Goal: Check status: Check status

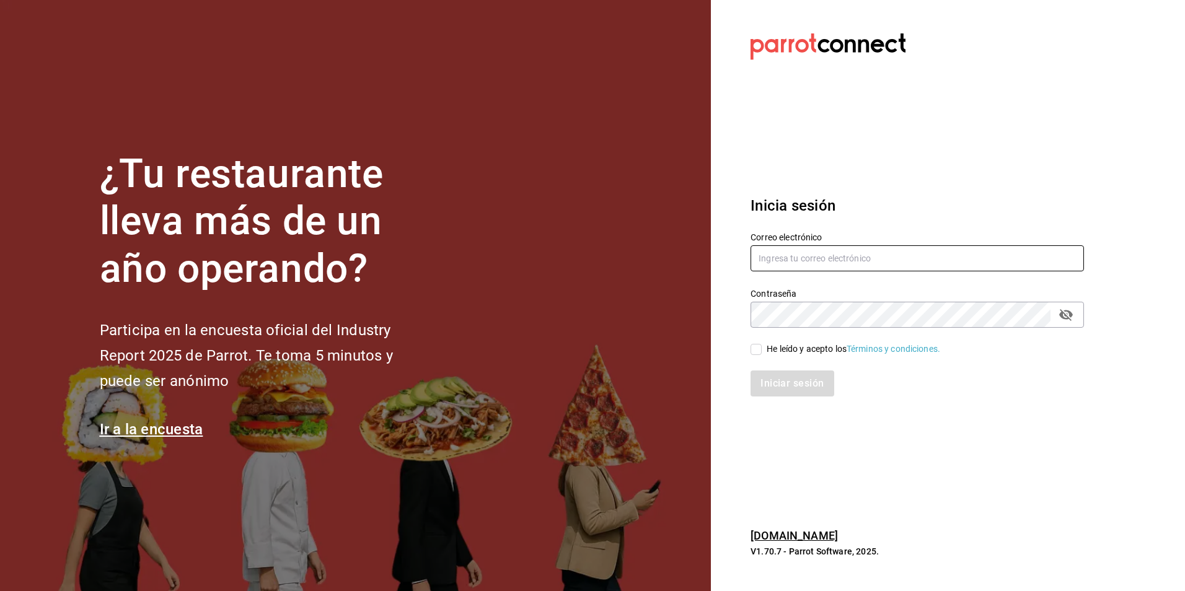
type input "auxadmonquimera@outlook.com"
click at [758, 349] on input "He leído y acepto los Términos y condiciones." at bounding box center [755, 349] width 11 height 11
checkbox input "true"
click at [782, 389] on button "Iniciar sesión" at bounding box center [792, 383] width 84 height 26
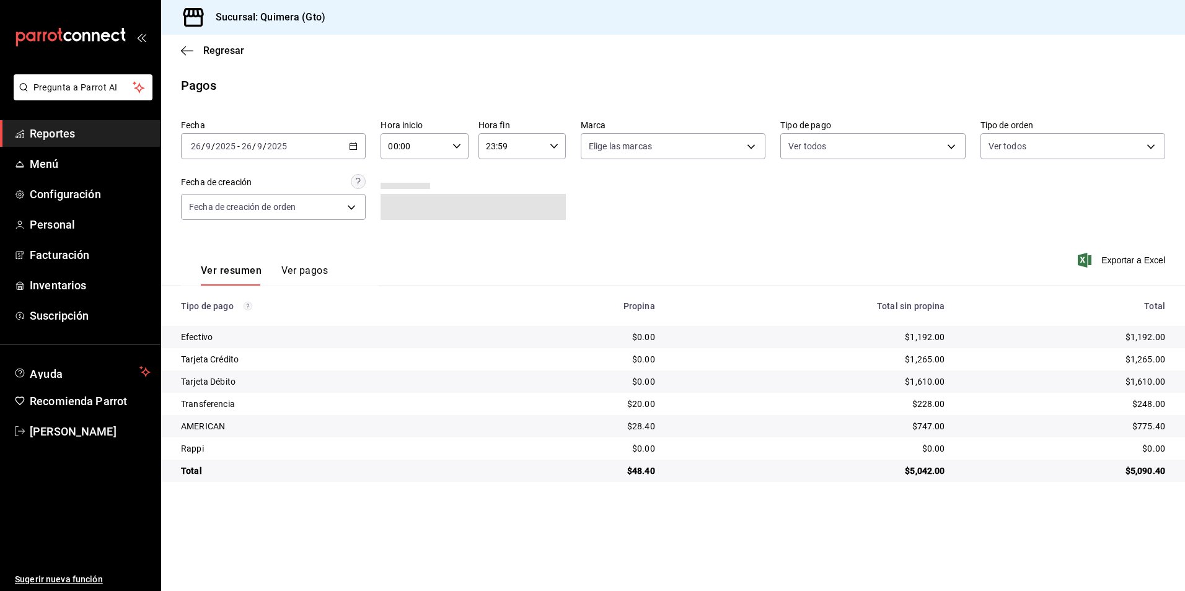
click at [354, 145] on icon "button" at bounding box center [353, 146] width 9 height 9
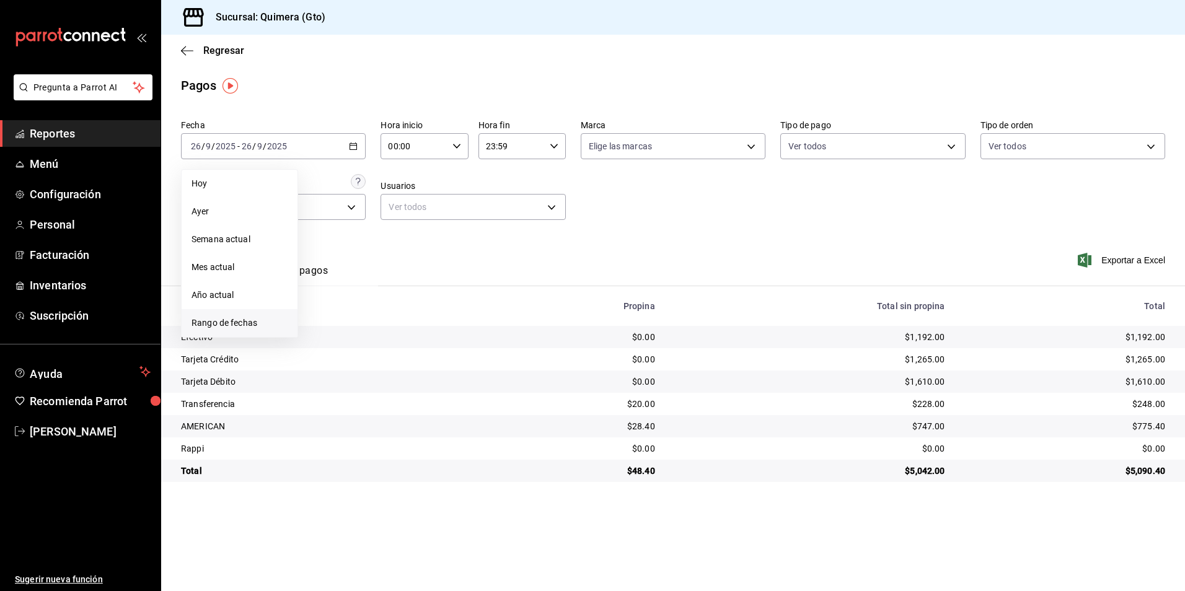
click at [221, 315] on li "Rango de fechas" at bounding box center [240, 323] width 116 height 28
click at [327, 307] on abbr "22" at bounding box center [324, 310] width 8 height 9
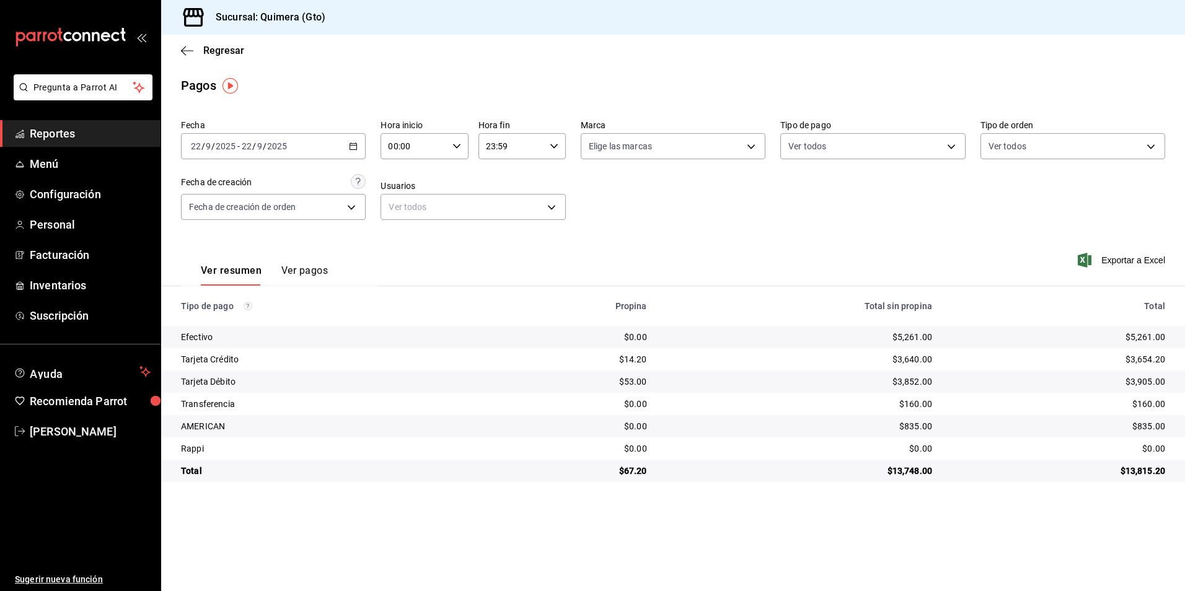
click at [346, 153] on div "[DATE] [DATE] - [DATE] [DATE]" at bounding box center [273, 146] width 185 height 26
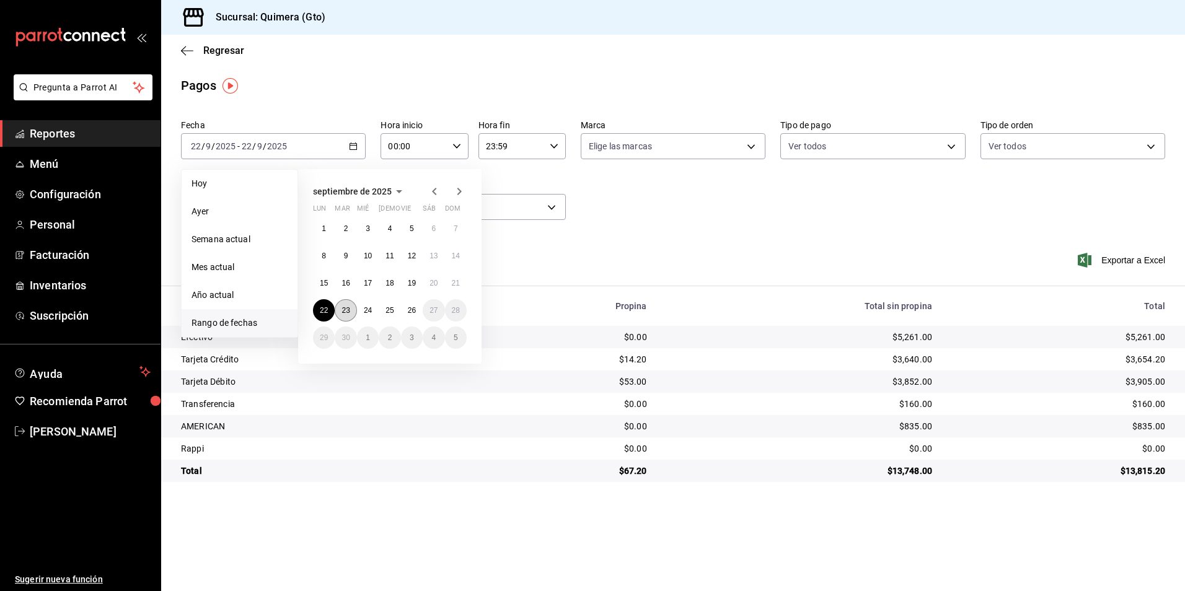
click at [349, 312] on abbr "23" at bounding box center [345, 310] width 8 height 9
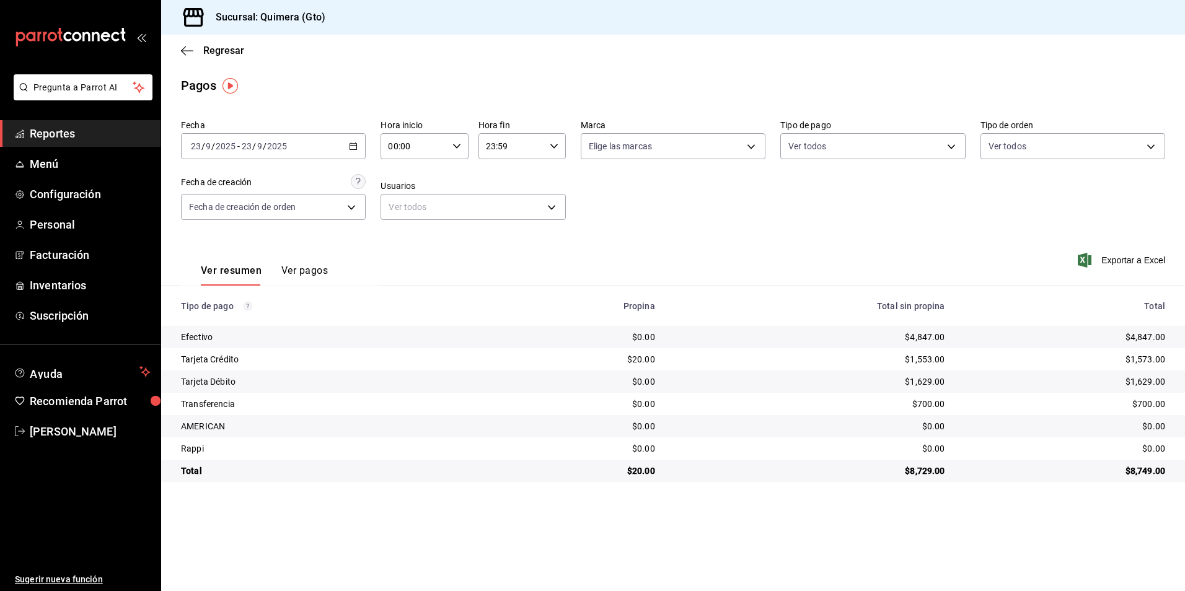
click at [343, 145] on div "[DATE] [DATE] - [DATE] [DATE]" at bounding box center [273, 146] width 185 height 26
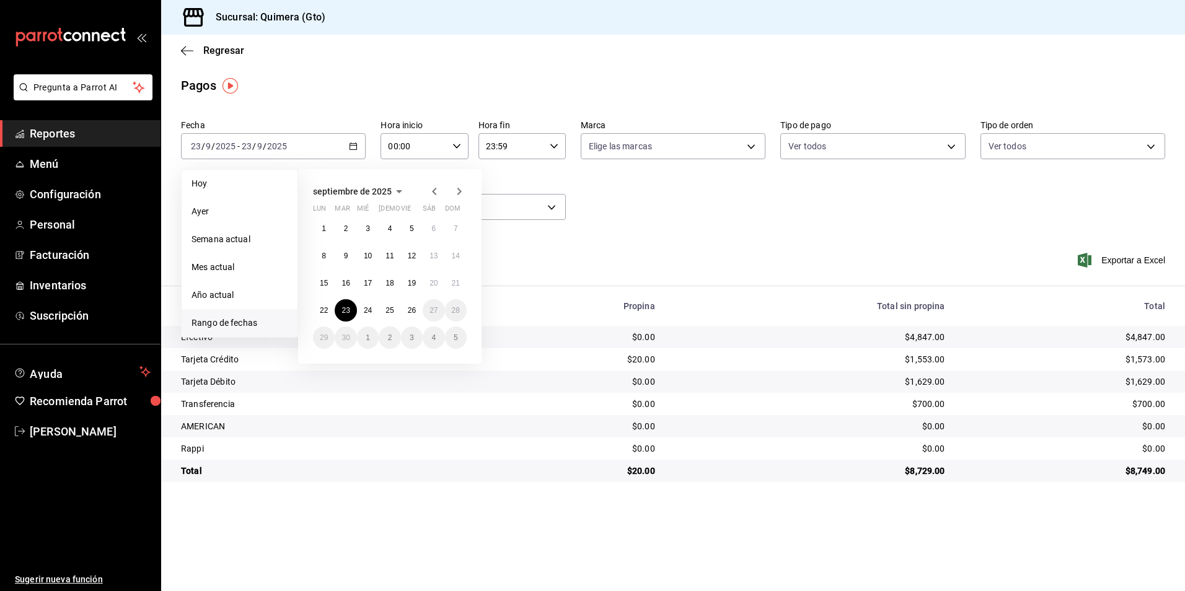
click at [374, 299] on div "1 2 3 4 5 6 7 8 9 10 11 12 13 14 15 16 17 18 19 20 21 22 23 24 25 26 27 28 29 3…" at bounding box center [390, 282] width 154 height 131
click at [368, 307] on abbr "24" at bounding box center [368, 310] width 8 height 9
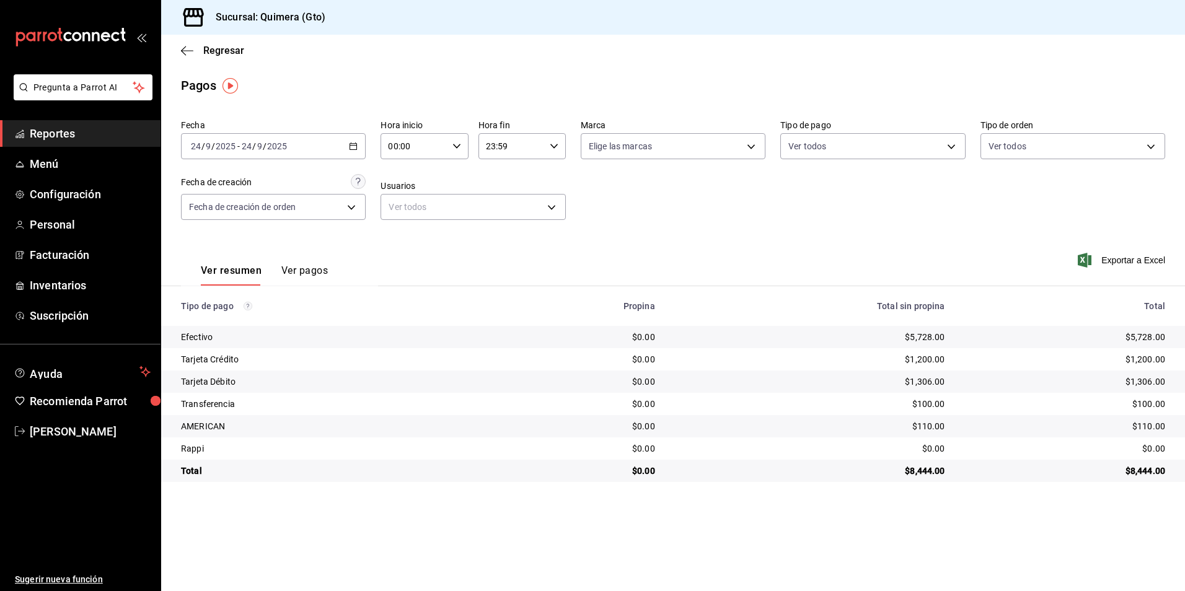
click at [361, 153] on div "[DATE] [DATE] - [DATE] [DATE]" at bounding box center [273, 146] width 185 height 26
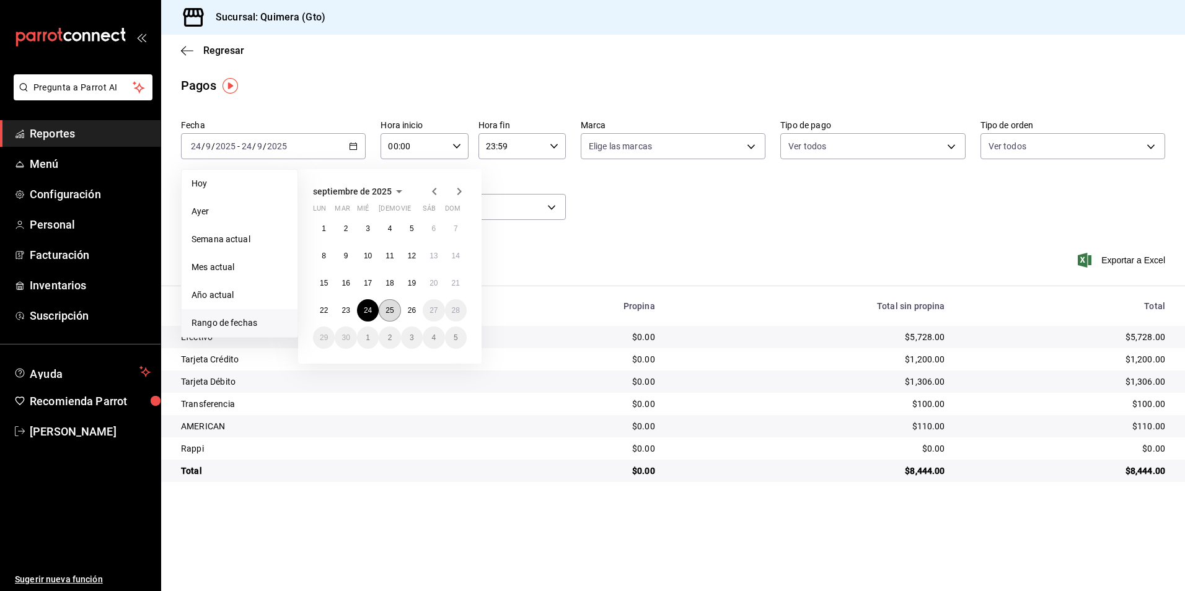
click at [395, 307] on button "25" at bounding box center [390, 310] width 22 height 22
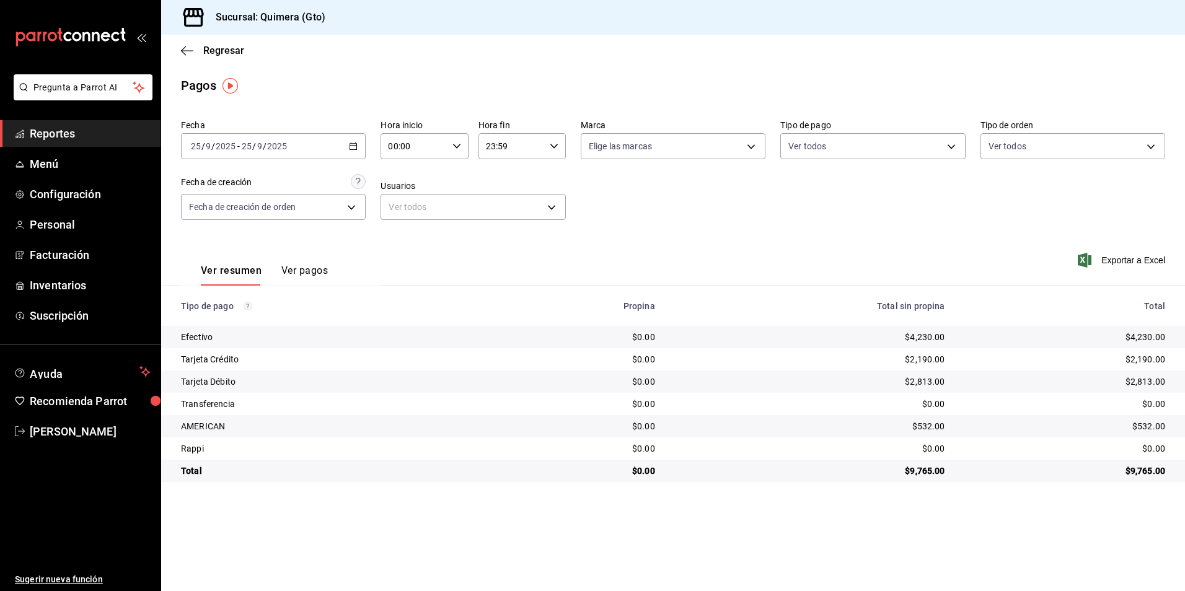
click at [349, 146] on icon "button" at bounding box center [353, 146] width 9 height 9
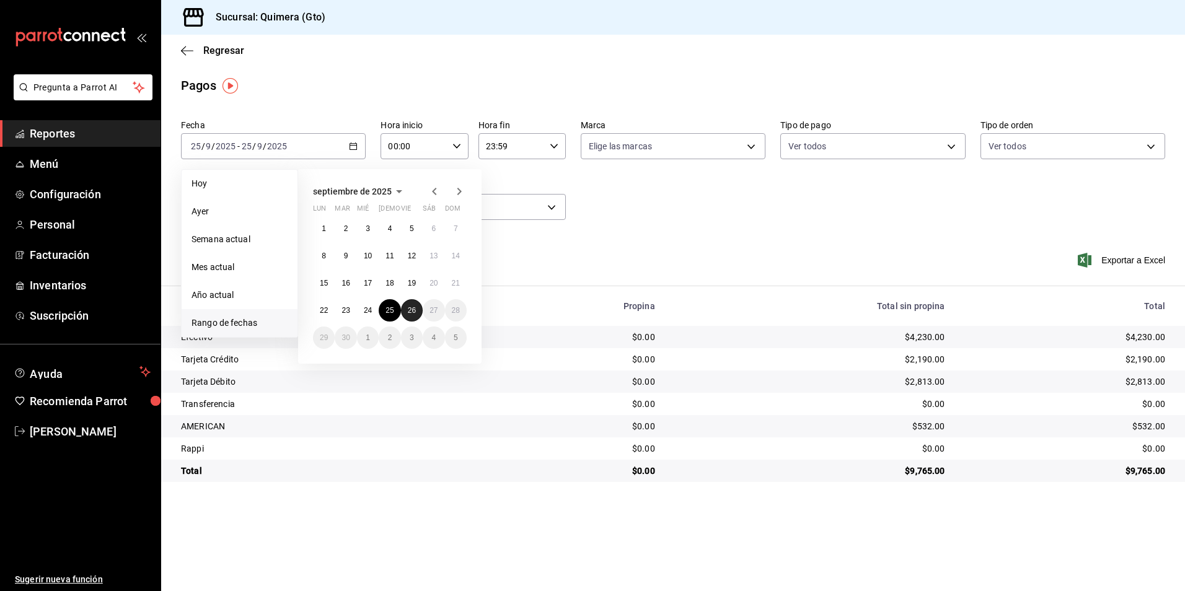
click at [413, 305] on button "26" at bounding box center [412, 310] width 22 height 22
